Goal: Book appointment/travel/reservation

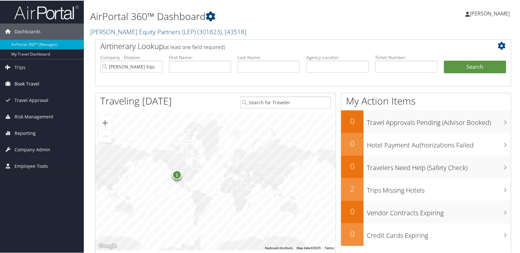
click at [27, 82] on span "Book Travel" at bounding box center [27, 83] width 25 height 16
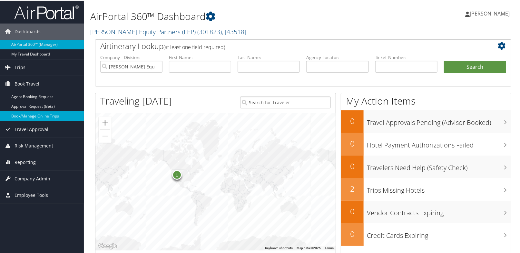
click at [34, 117] on link "Book/Manage Online Trips" at bounding box center [42, 116] width 84 height 10
